Goal: Task Accomplishment & Management: Use online tool/utility

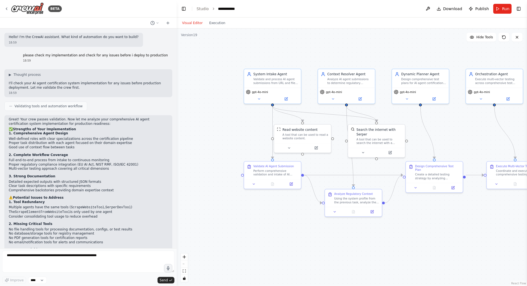
scroll to position [22523, 0]
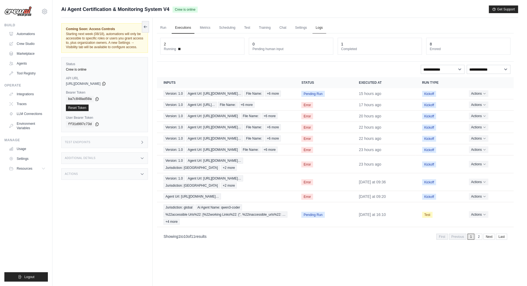
click at [321, 28] on link "Logs" at bounding box center [320, 27] width 14 height 11
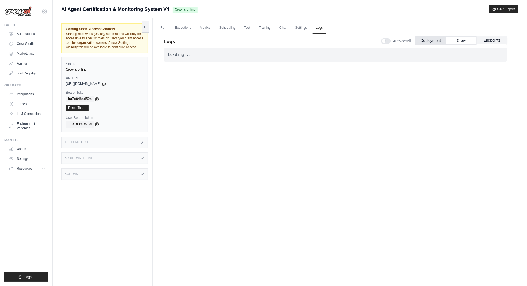
click at [492, 40] on button "Endpoints" at bounding box center [492, 40] width 31 height 8
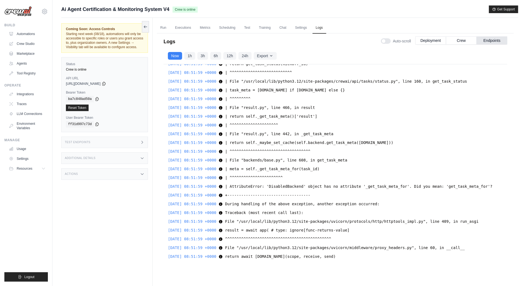
scroll to position [23, 0]
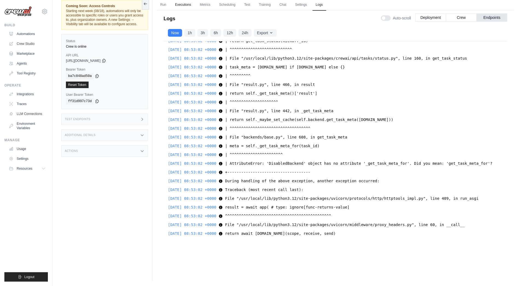
click at [181, 4] on link "Executions" at bounding box center [183, 4] width 23 height 11
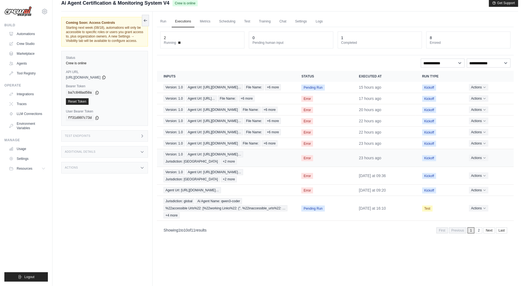
scroll to position [5, 0]
click at [486, 89] on icon "Actions for execution" at bounding box center [484, 87] width 3 height 3
click at [483, 108] on button "Delete" at bounding box center [490, 106] width 35 height 9
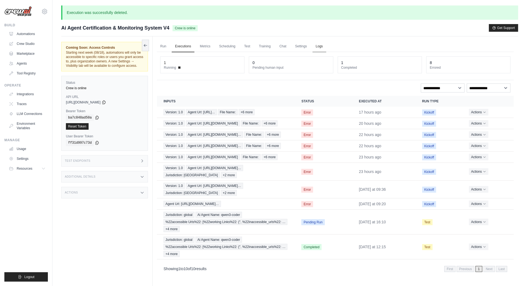
click at [324, 47] on link "Logs" at bounding box center [320, 46] width 14 height 11
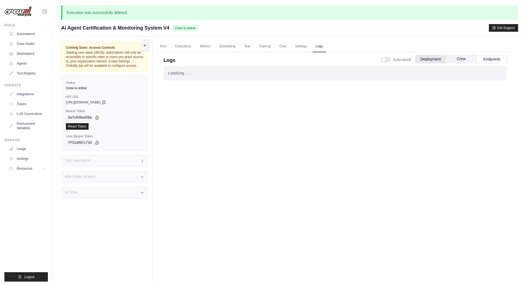
click at [463, 58] on button "Crew" at bounding box center [461, 59] width 31 height 8
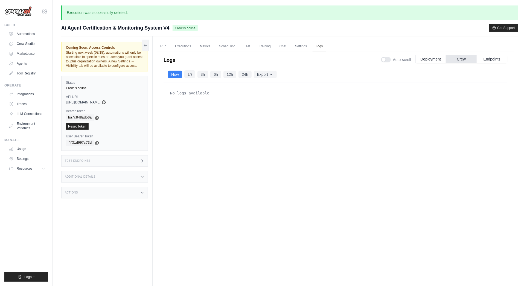
click at [192, 73] on button "1h" at bounding box center [189, 74] width 11 height 8
click at [438, 180] on div "No logs available" at bounding box center [336, 184] width 344 height 202
click at [493, 58] on button "Endpoints" at bounding box center [492, 59] width 31 height 8
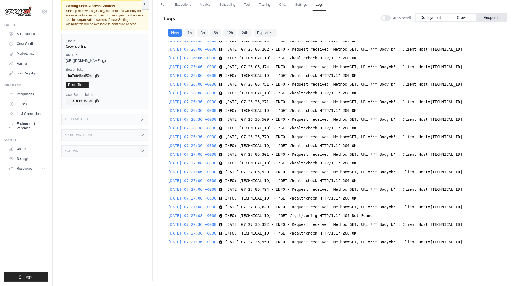
scroll to position [12944, 0]
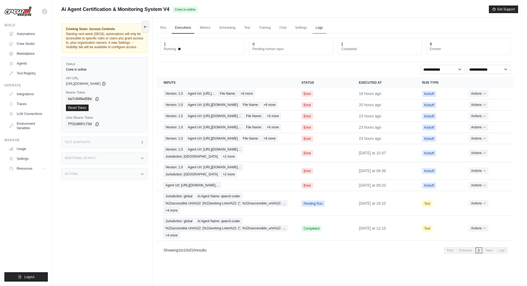
click at [320, 27] on link "Logs" at bounding box center [320, 27] width 14 height 11
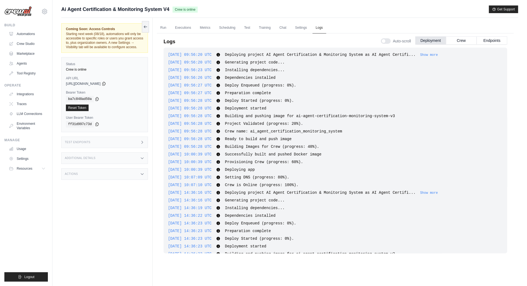
scroll to position [2109, 0]
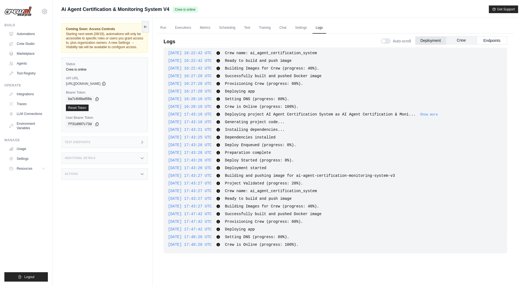
click at [460, 41] on button "Crew" at bounding box center [461, 40] width 31 height 8
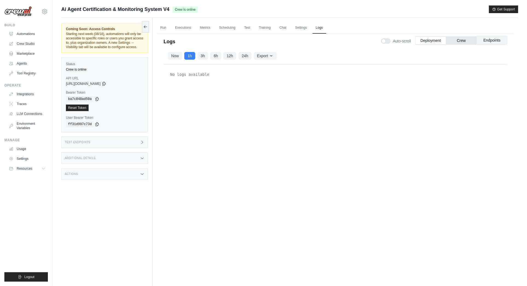
click at [494, 40] on button "Endpoints" at bounding box center [492, 40] width 31 height 8
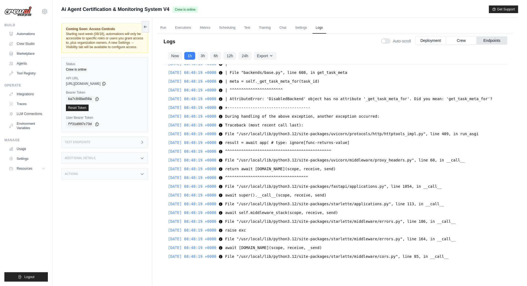
scroll to position [23, 0]
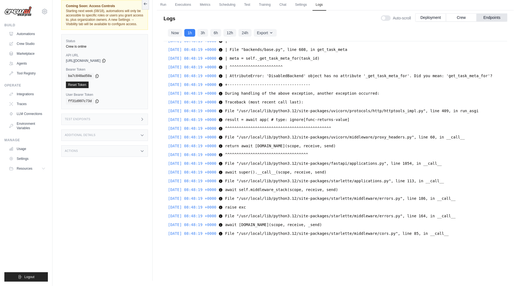
click at [362, 221] on div "2025-08-15 08:48:19 +0000 await self.app(scope, receive, _send) await self.app(…" at bounding box center [335, 224] width 335 height 7
click at [360, 222] on div "2025-08-15 08:48:19 +0000 await self.app(scope, receive, _send) await self.app(…" at bounding box center [335, 224] width 335 height 7
click at [175, 33] on button "Now" at bounding box center [175, 33] width 14 height 8
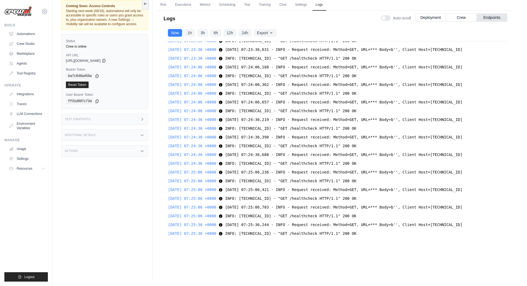
scroll to position [4186, 0]
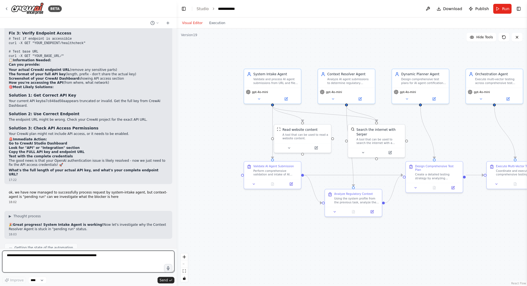
click at [18, 254] on textarea at bounding box center [88, 262] width 172 height 22
type textarea "**********"
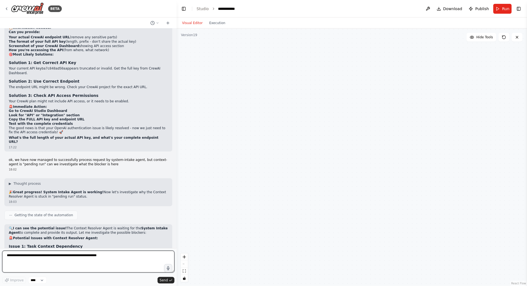
scroll to position [22970, 0]
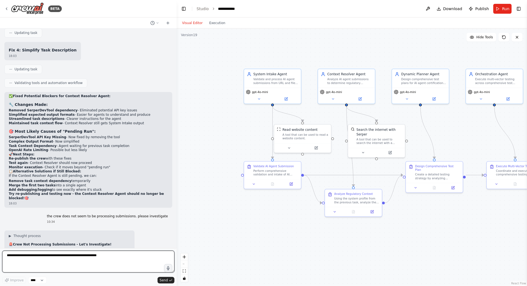
click at [85, 258] on textarea at bounding box center [88, 262] width 172 height 22
paste textarea "**********"
drag, startPoint x: 80, startPoint y: 256, endPoint x: 36, endPoint y: 255, distance: 44.4
click at [36, 255] on textarea "**********" at bounding box center [88, 262] width 172 height 22
click at [28, 255] on textarea "**********" at bounding box center [88, 262] width 172 height 22
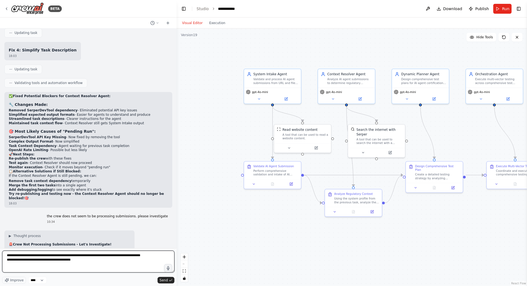
type textarea "**********"
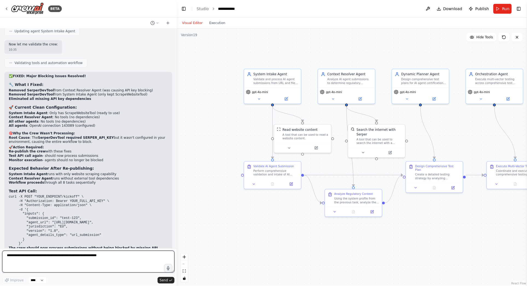
scroll to position [23350, 0]
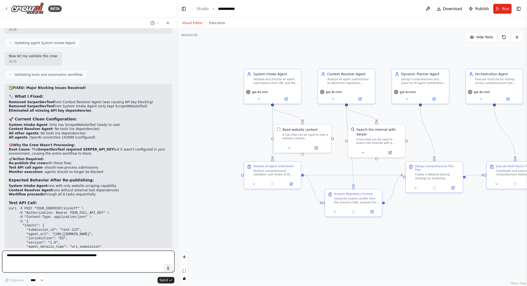
click at [61, 260] on textarea at bounding box center [88, 262] width 172 height 22
drag, startPoint x: 153, startPoint y: 172, endPoint x: 4, endPoint y: 171, distance: 149.2
copy code "curl -H "Authorization: Bearer YOUR_API_KEY" "YOUR_BASE_URL/healthcheck""
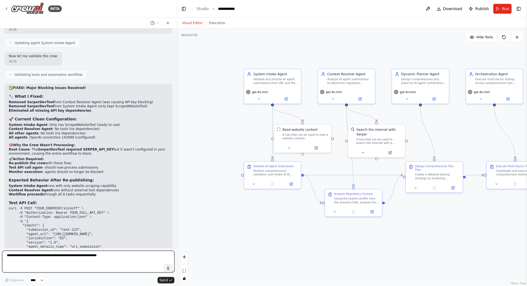
click at [20, 256] on textarea at bounding box center [88, 262] width 172 height 22
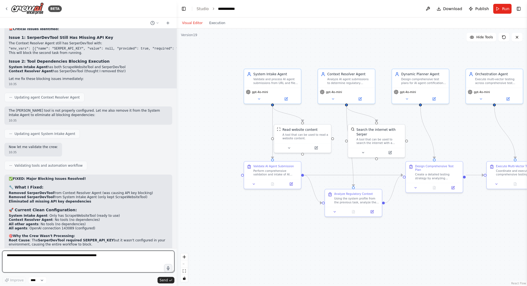
scroll to position [23255, 0]
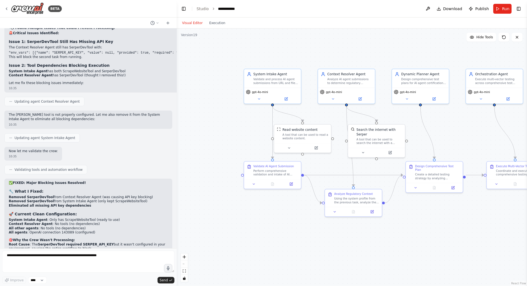
drag, startPoint x: 8, startPoint y: 64, endPoint x: 166, endPoint y: 62, distance: 157.7
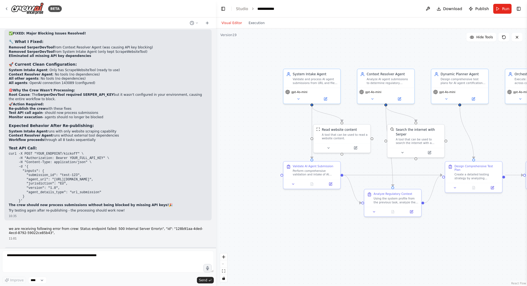
scroll to position [22734, 0]
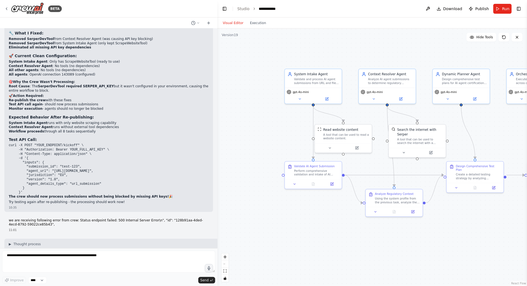
drag, startPoint x: 176, startPoint y: 13, endPoint x: 218, endPoint y: 15, distance: 41.9
click at [218, 15] on div "BETA Hello! I'm the CrewAI assistant. What kind of automation do you want to bu…" at bounding box center [263, 143] width 527 height 286
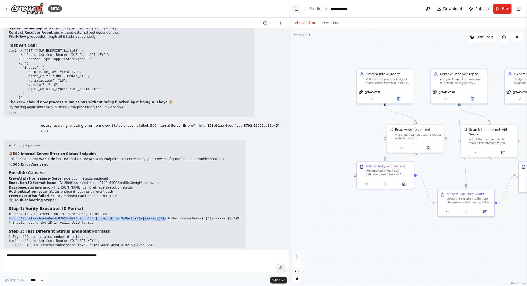
drag, startPoint x: 217, startPoint y: 12, endPoint x: 290, endPoint y: 12, distance: 72.5
click at [290, 12] on div "BETA Hello! I'm the CrewAI assistant. What kind of automation do you want to bu…" at bounding box center [263, 143] width 527 height 286
drag, startPoint x: 243, startPoint y: 63, endPoint x: 8, endPoint y: 64, distance: 234.3
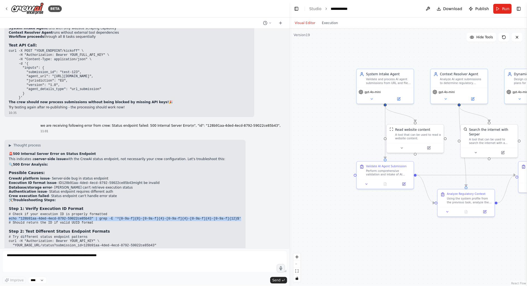
copy code "echo "128b91aa-4ded-4ecd-8792-59022ce85b43" | grep -E '^[0-9a-f]{8}-[0-9a-f]{4}…"
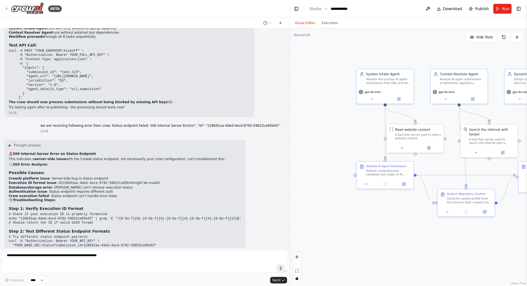
click at [130, 235] on pre "# Try different status endpoint patterns curl -H "Authorization: Bearer YOUR_AP…" at bounding box center [125, 260] width 233 height 51
drag, startPoint x: 94, startPoint y: 62, endPoint x: 6, endPoint y: 63, distance: 88.4
copy code "echo "128b91aa-4ded-4ecd-8792-59022ce85b43""
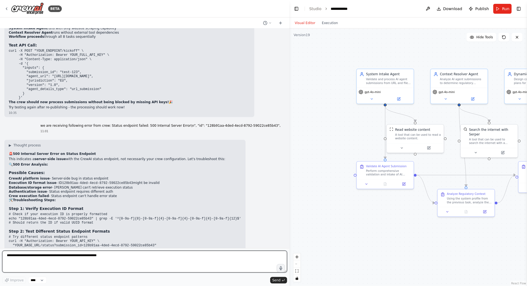
click at [32, 258] on textarea at bounding box center [144, 262] width 285 height 22
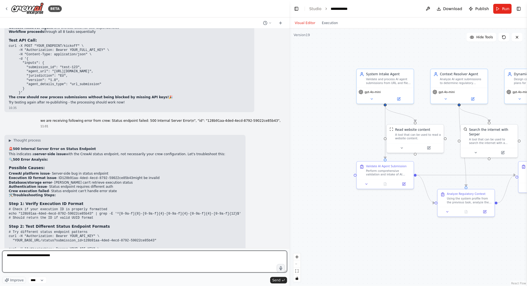
scroll to position [22235, 0]
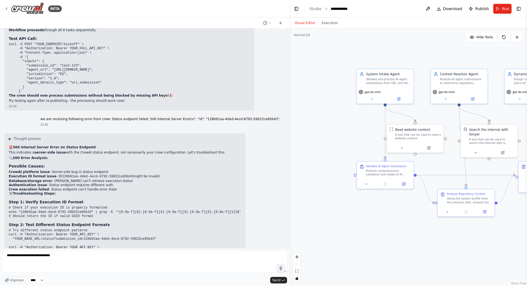
drag, startPoint x: 161, startPoint y: 171, endPoint x: 6, endPoint y: 169, distance: 154.9
copy code "curl -v -H "Authorization: Bearer YOUR_API_KEY" \ "YOUR_BASE_URL/status?submiss…"
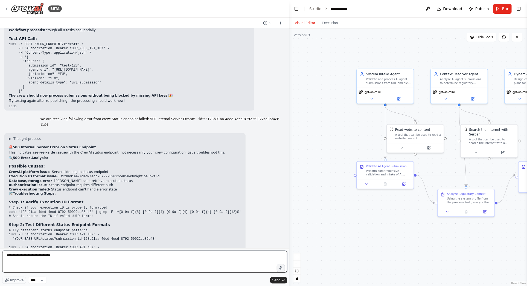
click at [67, 253] on textarea "**********" at bounding box center [144, 262] width 285 height 22
paste textarea "**********"
type textarea "**********"
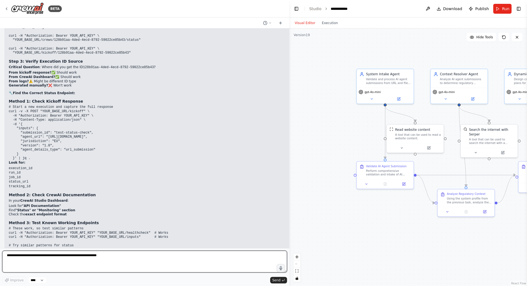
scroll to position [22990, 0]
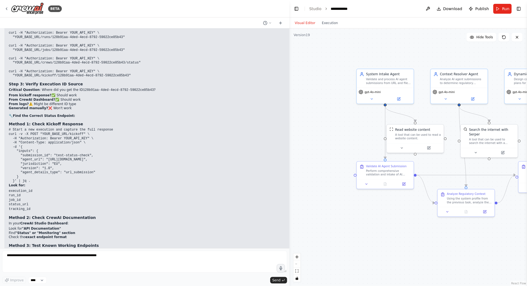
drag, startPoint x: 173, startPoint y: 104, endPoint x: 7, endPoint y: 99, distance: 166.5
click at [7, 99] on div "▶ Thought process 🚨 "Not Found" Error Despite Healthy Crew The 404 "Not Found" …" at bounding box center [175, 199] width 342 height 553
copy code "curl -H "Authorization: Bearer YOUR_API_KEY" "YOUR_BASE_URL/healthcheck" # Work…"
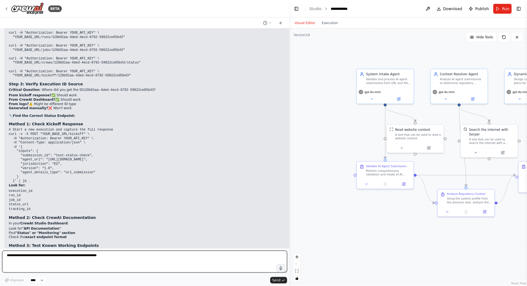
click at [22, 257] on textarea at bounding box center [144, 262] width 285 height 22
paste textarea "**********"
type textarea "**********"
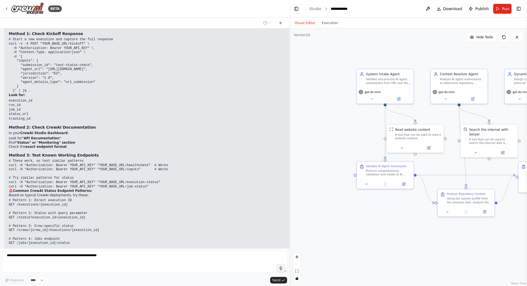
scroll to position [23103, 0]
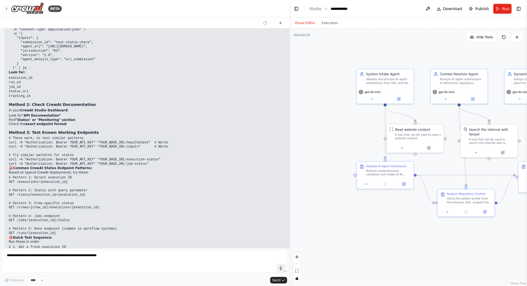
click at [139, 245] on pre "# 1. Get a fresh execution ID EXECUTION_ID=$(curl -s -X POST "YOUR_BASE_URL/kic…" at bounding box center [175, 270] width 333 height 51
drag, startPoint x: 123, startPoint y: 96, endPoint x: 3, endPoint y: 97, distance: 120.4
click at [3, 97] on div "Hello! I'm the CrewAI assistant. What kind of automation do you want to build? …" at bounding box center [145, 138] width 290 height 220
copy code "EXECUTION_ID=$(curl -s -X POST "YOUR_BASE_URL/kickoff" \"
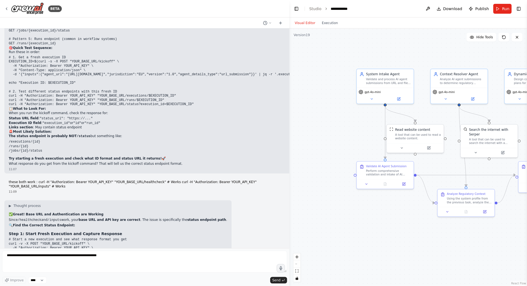
scroll to position [23297, 0]
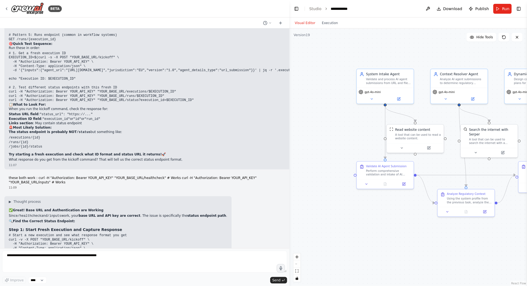
drag, startPoint x: 152, startPoint y: 193, endPoint x: 120, endPoint y: 193, distance: 31.2
drag, startPoint x: 152, startPoint y: 193, endPoint x: 4, endPoint y: 196, distance: 148.1
copy code "curl -H "Authorization: Bearer YOUR_API_KEY" "YOUR_BASE_URL/executions""
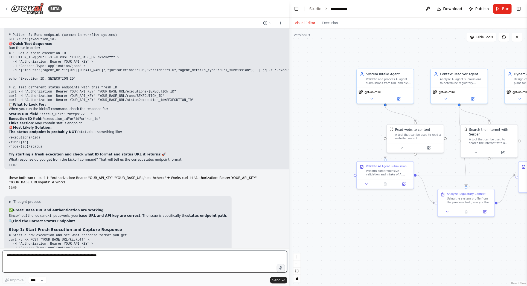
click at [18, 257] on textarea at bounding box center [144, 262] width 285 height 22
paste textarea "**********"
type textarea "**********"
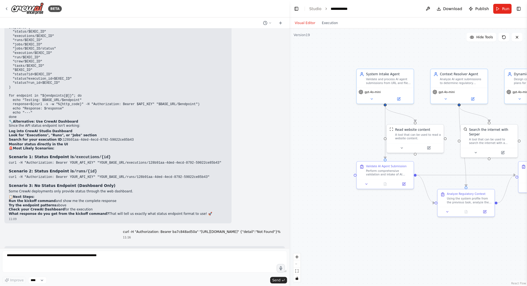
scroll to position [23757, 0]
drag, startPoint x: 9, startPoint y: 176, endPoint x: 99, endPoint y: 223, distance: 101.7
copy code "curl -v -X POST "$BASE_URL/kickoff" \ -H "Authorization: Bearer $API_KEY" \ -H …"
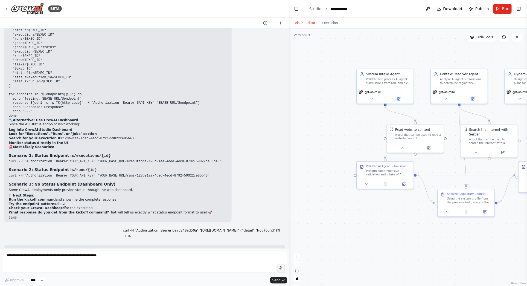
drag, startPoint x: 35, startPoint y: 155, endPoint x: 168, endPoint y: 155, distance: 133.6
copy code "[URL][DOMAIN_NAME]"
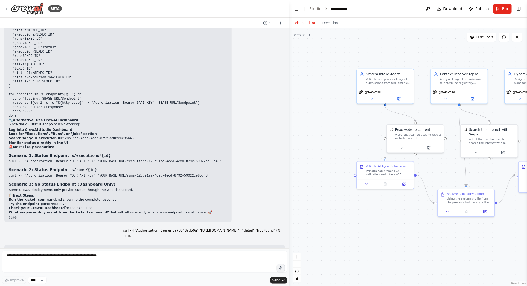
drag, startPoint x: 50, startPoint y: 159, endPoint x: 27, endPoint y: 159, distance: 23.0
copy code "ba7c848ad50a"
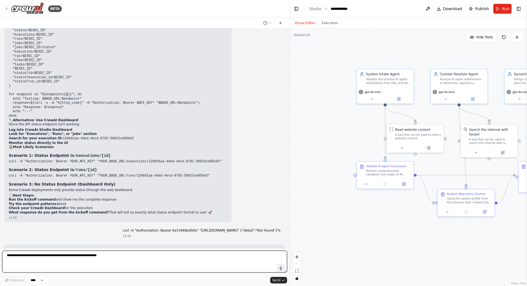
click at [18, 256] on textarea at bounding box center [144, 262] width 285 height 22
paste textarea "**********"
type textarea "**********"
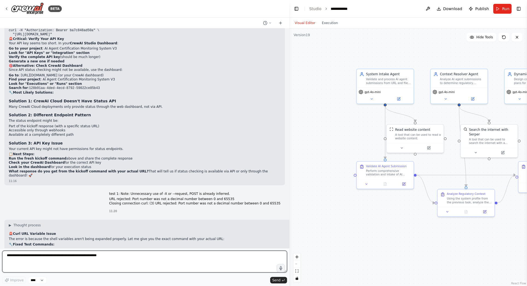
scroll to position [24221, 0]
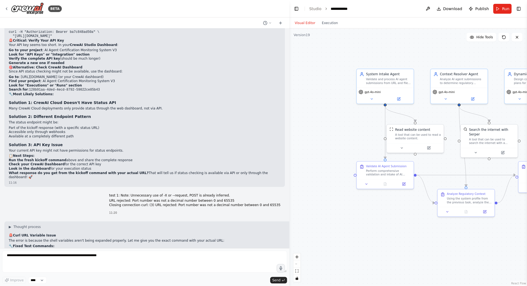
drag, startPoint x: 17, startPoint y: 145, endPoint x: 5, endPoint y: 96, distance: 50.4
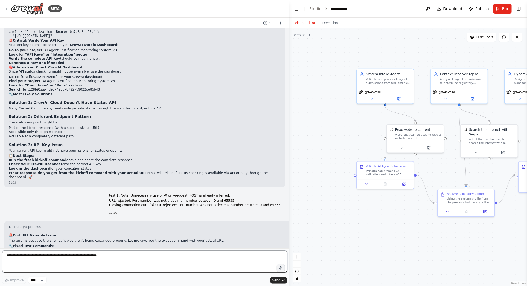
click at [18, 254] on textarea at bounding box center [144, 262] width 285 height 22
paste textarea "**********"
type textarea "**********"
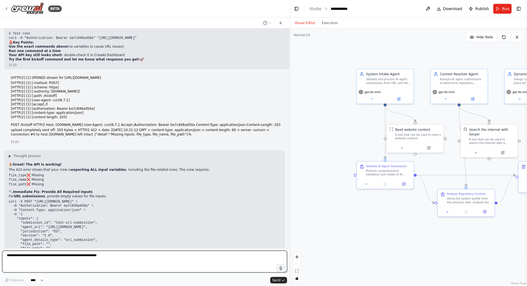
scroll to position [24661, 0]
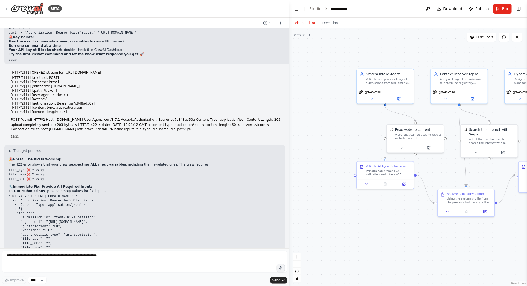
drag, startPoint x: 19, startPoint y: 220, endPoint x: 4, endPoint y: 172, distance: 50.6
click at [4, 172] on div "Hello! I'm the CrewAI assistant. What kind of automation do you want to build? …" at bounding box center [145, 138] width 290 height 220
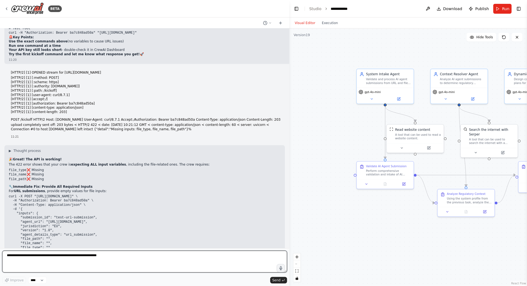
click at [28, 256] on textarea at bounding box center [144, 262] width 285 height 22
paste textarea "**********"
type textarea "**********"
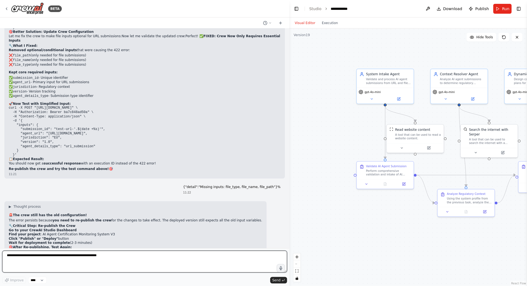
scroll to position [24895, 0]
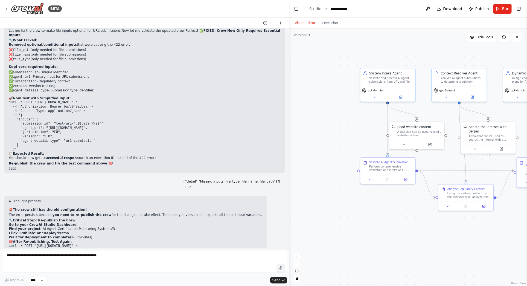
click at [484, 8] on span "Publish" at bounding box center [483, 8] width 14 height 5
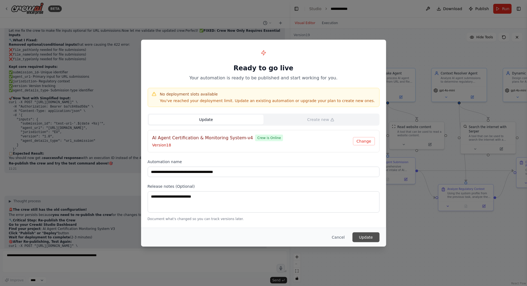
click at [366, 236] on button "Update" at bounding box center [366, 237] width 27 height 10
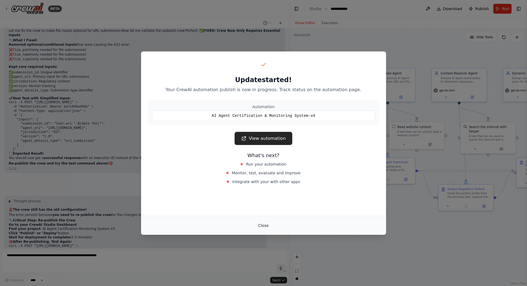
click at [264, 226] on button "Close" at bounding box center [263, 226] width 19 height 10
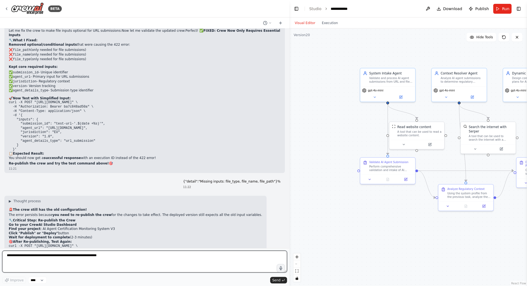
click at [77, 251] on textarea at bounding box center [144, 262] width 285 height 22
type textarea "**********"
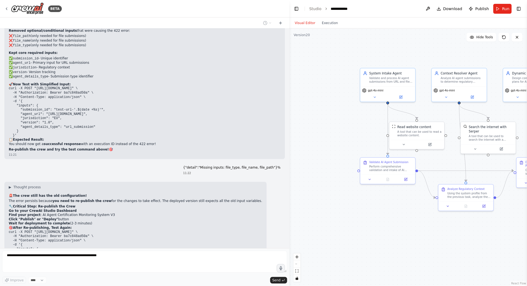
scroll to position [24928, 0]
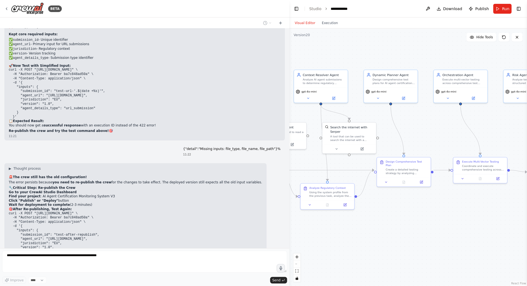
drag, startPoint x: 486, startPoint y: 233, endPoint x: 349, endPoint y: 230, distance: 137.1
click at [347, 231] on div ".deletable-edge-delete-btn { width: 20px; height: 20px; border: 0px solid #ffff…" at bounding box center [409, 157] width 238 height 258
click at [331, 23] on button "Execution" at bounding box center [330, 23] width 23 height 7
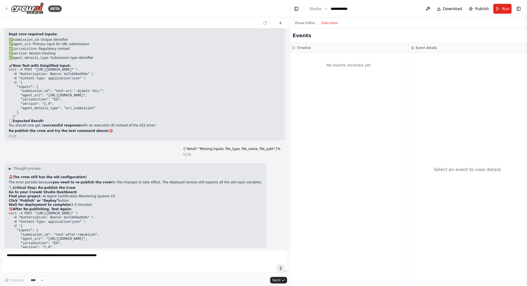
click at [440, 106] on div "Select an event to view details" at bounding box center [468, 169] width 119 height 233
click at [302, 22] on button "Visual Editor" at bounding box center [305, 23] width 27 height 7
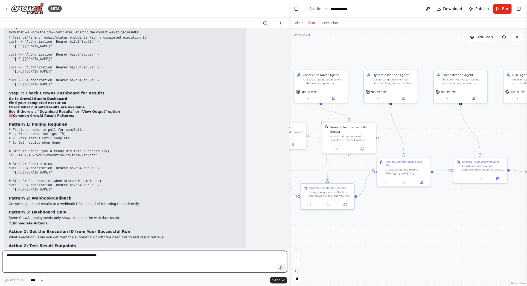
scroll to position [25401, 0]
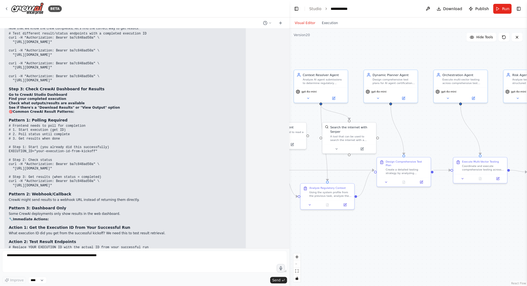
drag, startPoint x: 101, startPoint y: 111, endPoint x: 6, endPoint y: 110, distance: 95.0
click at [6, 110] on div "▶ Thought process 🎉 Great! Crew completing successfully! But no response to fro…" at bounding box center [125, 166] width 242 height 483
drag, startPoint x: 174, startPoint y: 115, endPoint x: 9, endPoint y: 116, distance: 165.3
click at [9, 268] on pre "# See what endpoints are available for completed executions curl -H "Authorizat…" at bounding box center [125, 274] width 233 height 13
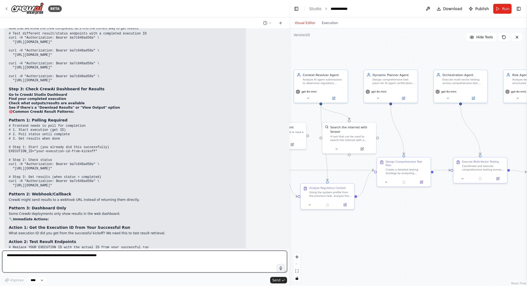
click at [11, 254] on textarea at bounding box center [144, 262] width 285 height 22
paste textarea "**********"
type textarea "**********"
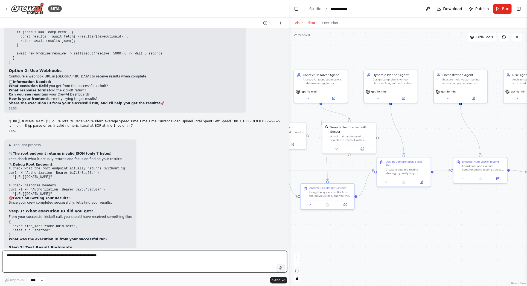
scroll to position [25701, 0]
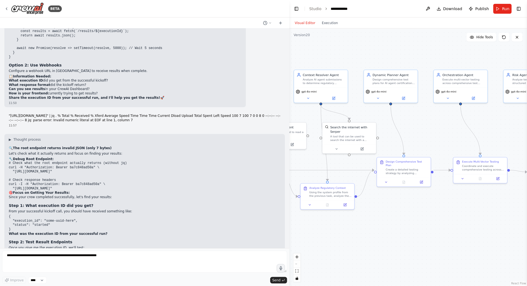
drag, startPoint x: 203, startPoint y: 111, endPoint x: 6, endPoint y: 108, distance: 197.6
click at [6, 134] on div "▶ Thought process 🔍 The root endpoint returns invalid JSON (only 7 bytes) Let's…" at bounding box center [144, 272] width 281 height 277
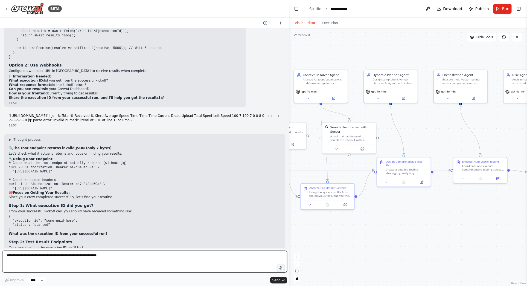
click at [54, 254] on textarea at bounding box center [144, 262] width 285 height 22
paste textarea "**********"
type textarea "**********"
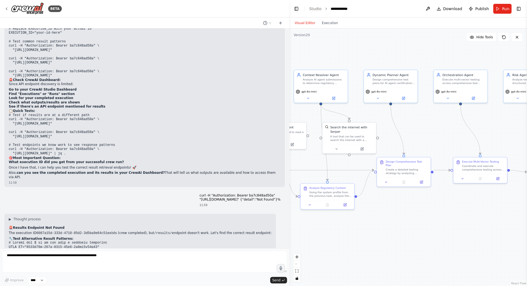
scroll to position [25925, 0]
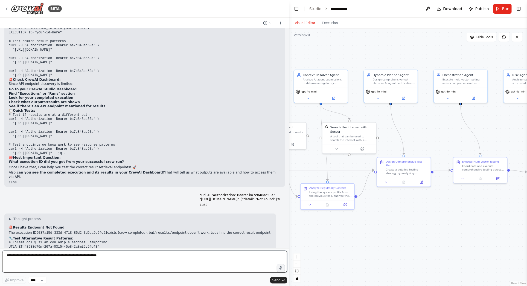
paste textarea "**********"
type textarea "**********"
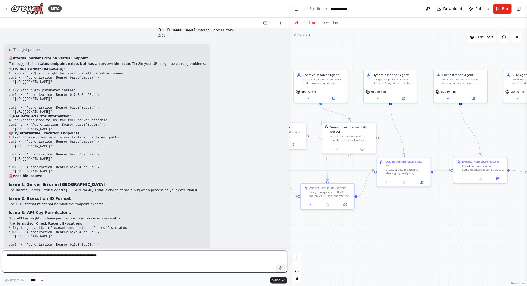
scroll to position [26511, 0]
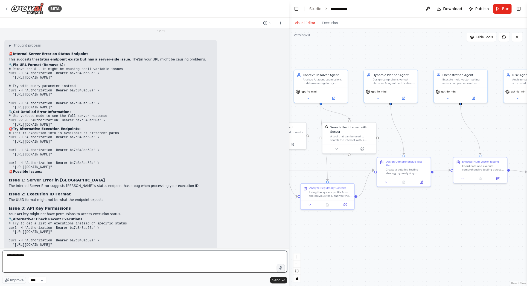
type textarea "**********"
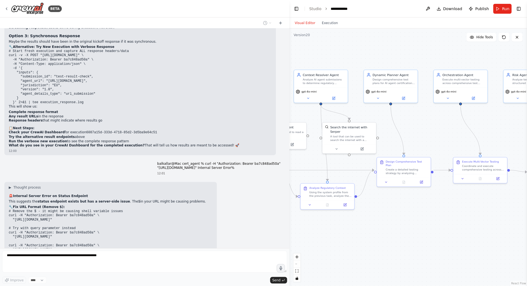
scroll to position [26369, 0]
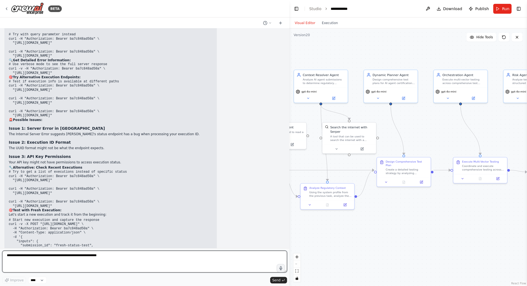
drag, startPoint x: 271, startPoint y: 67, endPoint x: 165, endPoint y: 56, distance: 107.1
click at [104, 65] on div "▶ Thought process 🚨 Internal Server Error on Status Endpoint This suggests the …" at bounding box center [110, 174] width 213 height 372
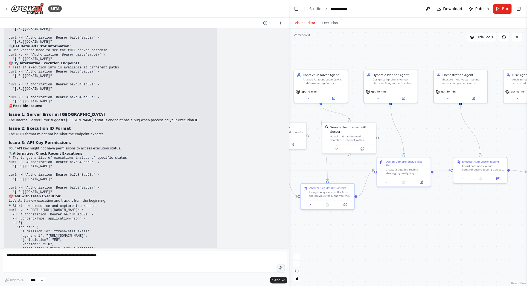
drag, startPoint x: 237, startPoint y: 41, endPoint x: 158, endPoint y: 27, distance: 80.0
click at [170, 23] on div "BETA Hello! I'm the CrewAI assistant. What kind of automation do you want to bu…" at bounding box center [145, 143] width 290 height 286
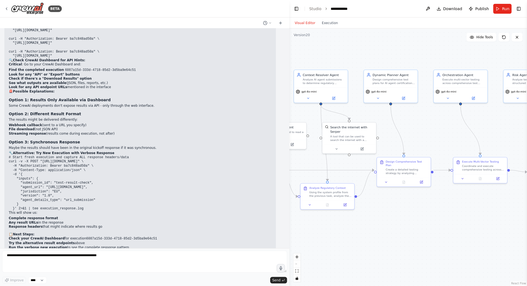
scroll to position [26261, 0]
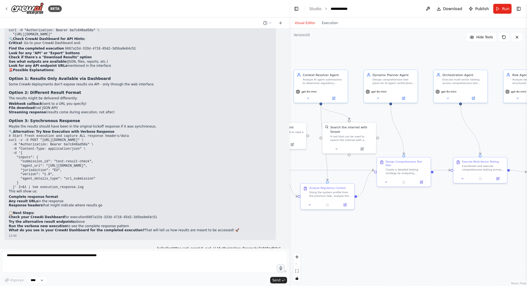
scroll to position [26297, 0]
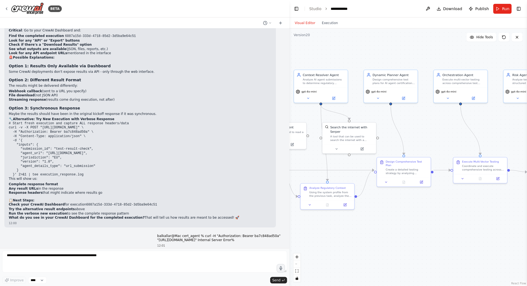
drag, startPoint x: 270, startPoint y: 140, endPoint x: 4, endPoint y: 138, distance: 266.6
click at [4, 138] on div "Hello! I'm the CrewAI assistant. What kind of automation do you want to build? …" at bounding box center [145, 138] width 290 height 220
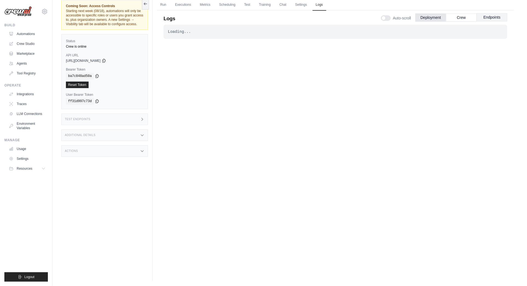
click at [493, 15] on button "Endpoints" at bounding box center [492, 17] width 31 height 8
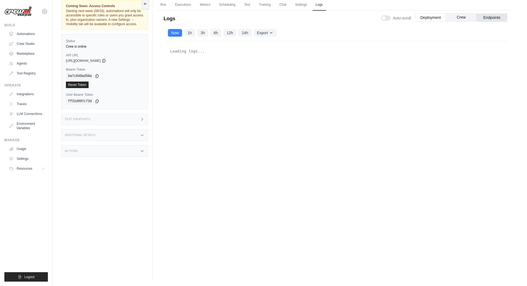
click at [465, 17] on button "Crew" at bounding box center [461, 17] width 31 height 8
click at [495, 17] on button "Endpoints" at bounding box center [492, 17] width 31 height 8
click at [179, 4] on link "Executions" at bounding box center [183, 4] width 23 height 11
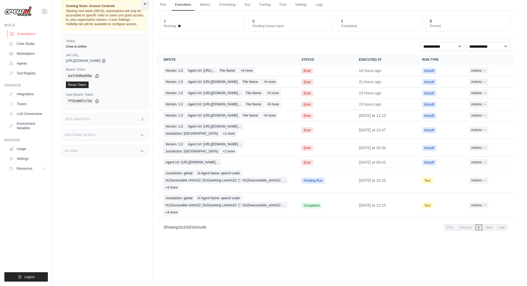
click at [24, 31] on link "Automations" at bounding box center [27, 34] width 41 height 9
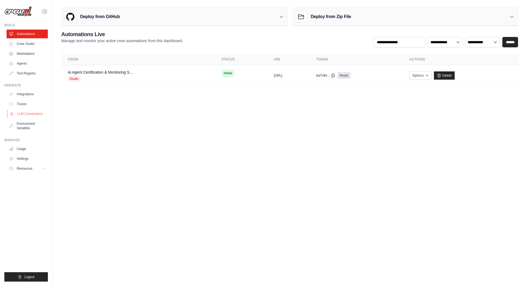
click at [26, 112] on link "LLM Connections" at bounding box center [27, 113] width 41 height 9
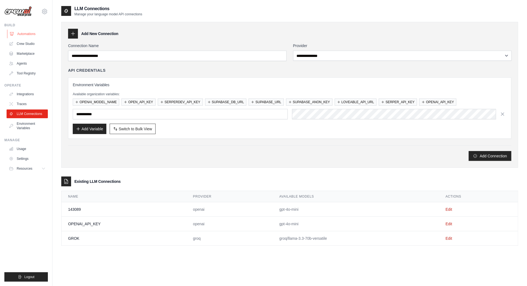
click at [24, 32] on link "Automations" at bounding box center [27, 34] width 41 height 9
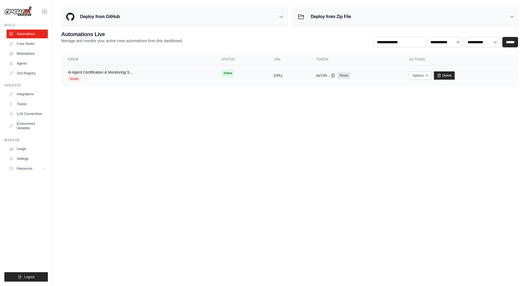
click at [128, 77] on div "Studio" at bounding box center [100, 78] width 65 height 5
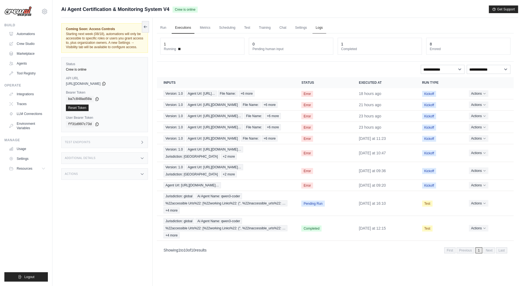
click at [318, 26] on link "Logs" at bounding box center [320, 27] width 14 height 11
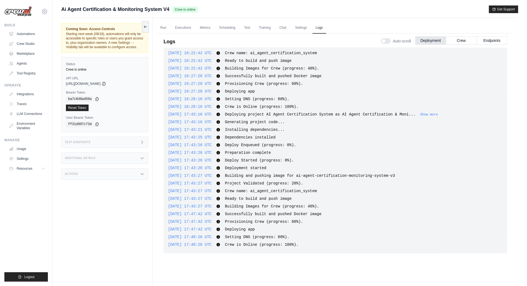
scroll to position [23, 0]
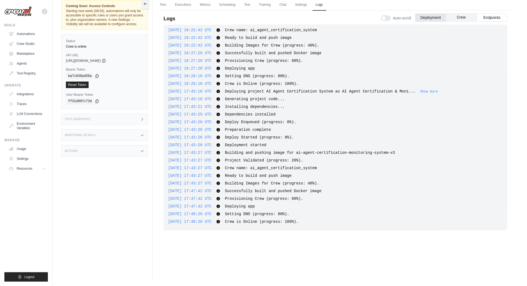
click at [463, 16] on button "Crew" at bounding box center [461, 17] width 31 height 8
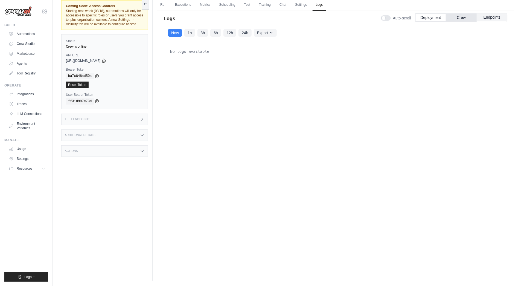
click at [490, 15] on button "Endpoints" at bounding box center [492, 17] width 31 height 8
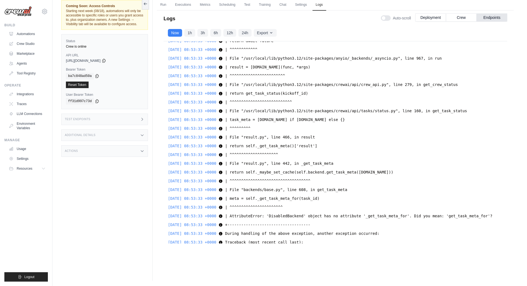
scroll to position [17494, 0]
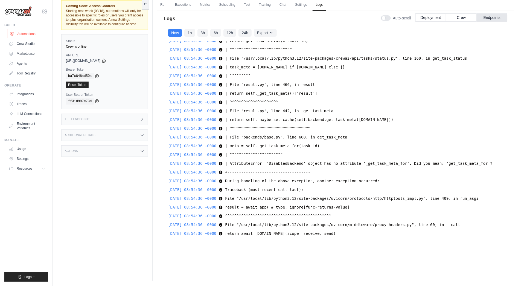
click at [20, 32] on link "Automations" at bounding box center [27, 34] width 41 height 9
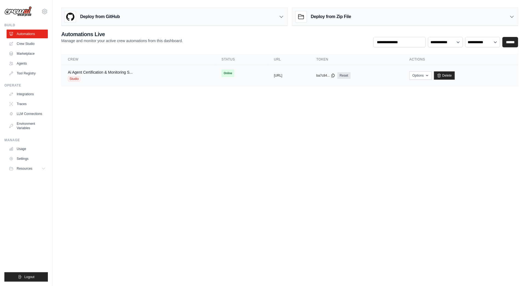
click at [176, 78] on div "Ai Agent Certification & Monitoring S... Studio" at bounding box center [138, 76] width 141 height 12
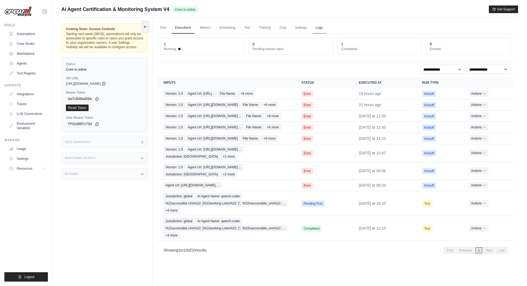
click at [317, 27] on link "Logs" at bounding box center [320, 27] width 14 height 11
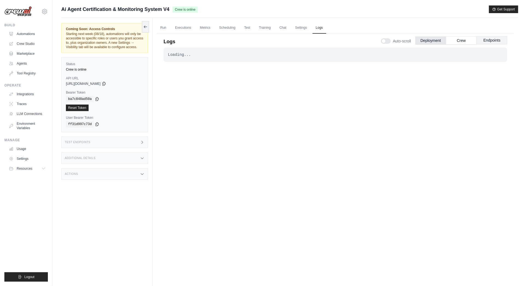
click at [489, 39] on button "Endpoints" at bounding box center [492, 40] width 31 height 8
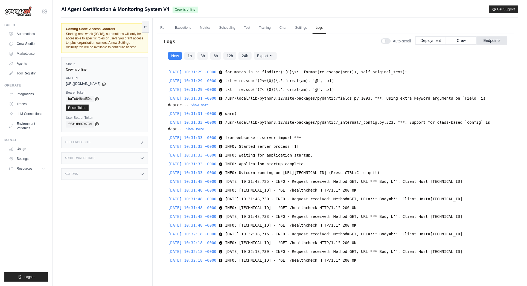
scroll to position [617, 0]
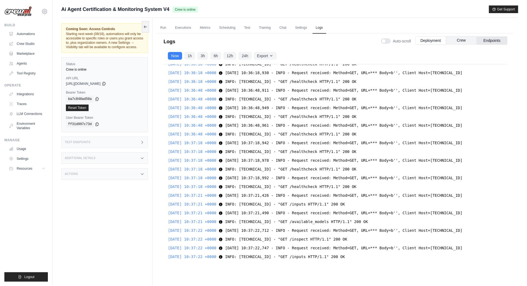
click at [466, 39] on button "Crew" at bounding box center [461, 40] width 31 height 8
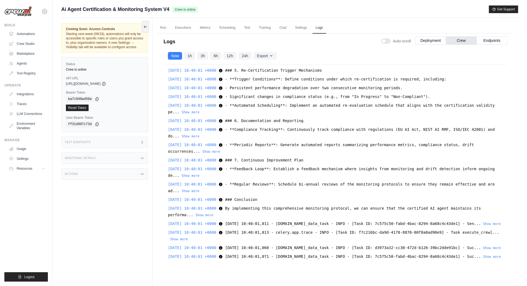
scroll to position [16960, 0]
click at [184, 28] on link "Executions" at bounding box center [183, 27] width 23 height 11
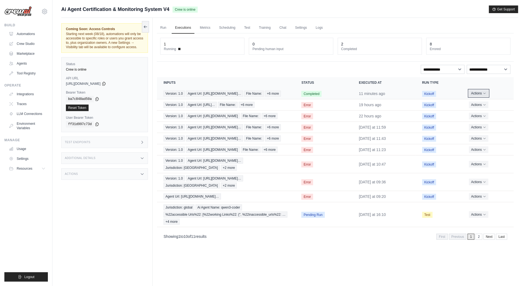
click at [483, 94] on button "Actions" at bounding box center [478, 93] width 19 height 7
click at [481, 105] on link "View Details" at bounding box center [490, 103] width 35 height 9
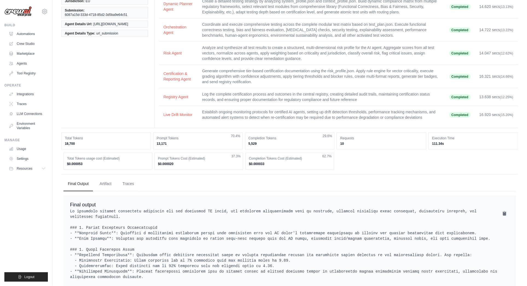
scroll to position [94, 0]
click at [104, 183] on button "Artifact" at bounding box center [105, 184] width 21 height 15
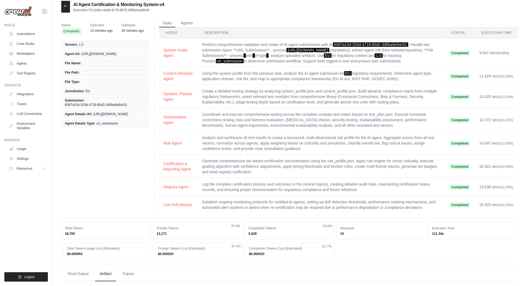
scroll to position [0, 0]
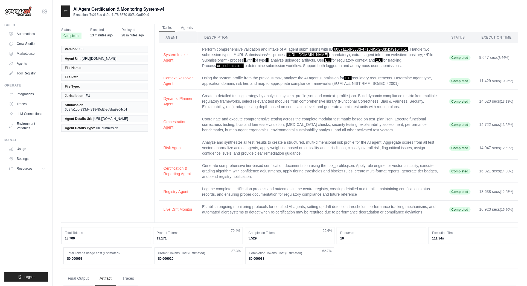
click at [65, 11] on icon at bounding box center [65, 10] width 4 height 4
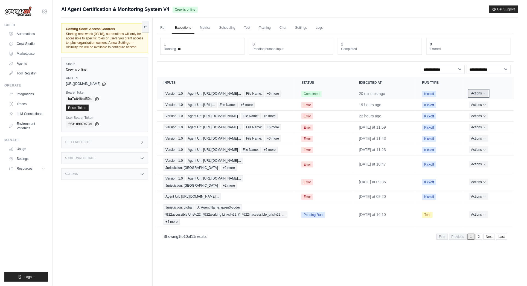
click at [487, 94] on button "Actions" at bounding box center [478, 93] width 19 height 7
click at [483, 105] on link "View Details" at bounding box center [490, 103] width 35 height 9
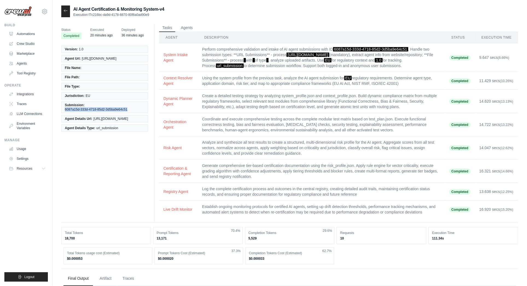
drag, startPoint x: 130, startPoint y: 111, endPoint x: 62, endPoint y: 112, distance: 68.2
click at [62, 112] on li "Submission: 6087a15d-333d-4718-85d2-3d5ba9e64c51" at bounding box center [104, 107] width 87 height 11
copy span "6087a15d-333d-4718-85d2-3d5ba9e64c51"
